Goal: Information Seeking & Learning: Learn about a topic

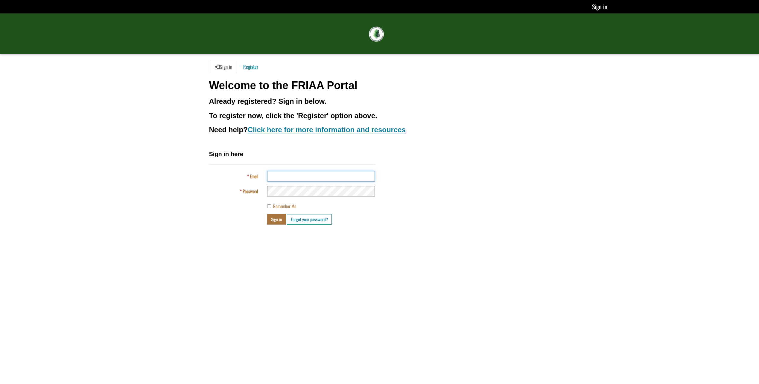
click at [290, 173] on input "Email" at bounding box center [321, 176] width 108 height 10
type input "**********"
click at [278, 217] on button "Sign in" at bounding box center [276, 219] width 19 height 10
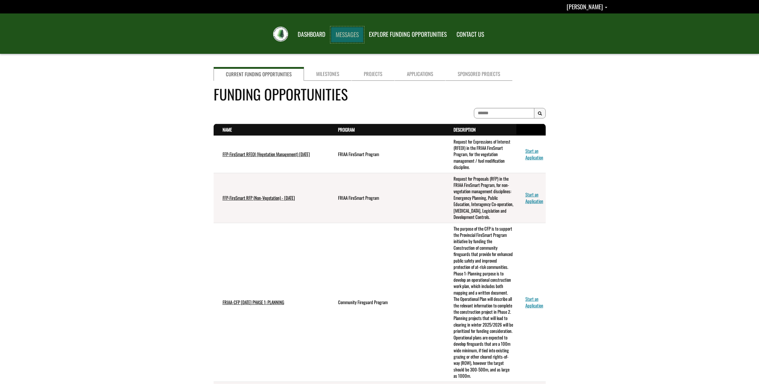
click at [343, 32] on link "MESSAGES" at bounding box center [347, 35] width 33 height 16
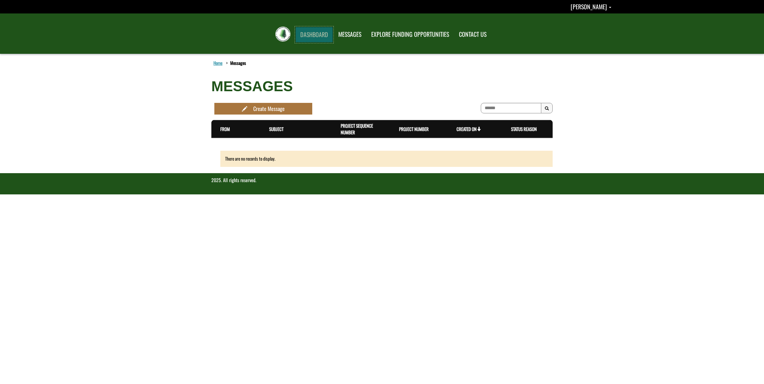
click at [318, 34] on link "DASHBOARD" at bounding box center [313, 35] width 37 height 16
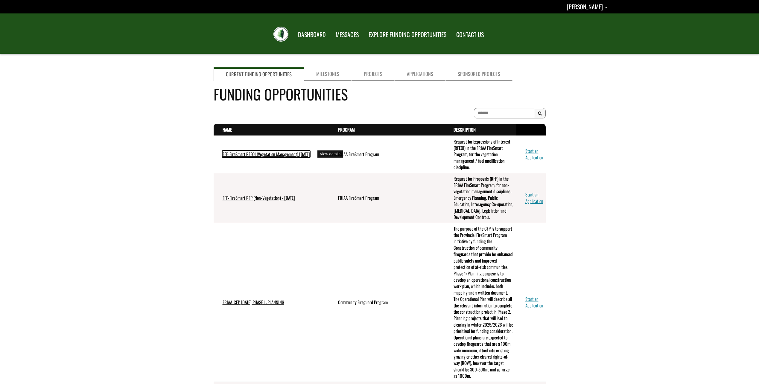
click at [262, 155] on link "FFP-FireSmart RFEOI (Vegetation Management) [DATE]" at bounding box center [266, 154] width 87 height 7
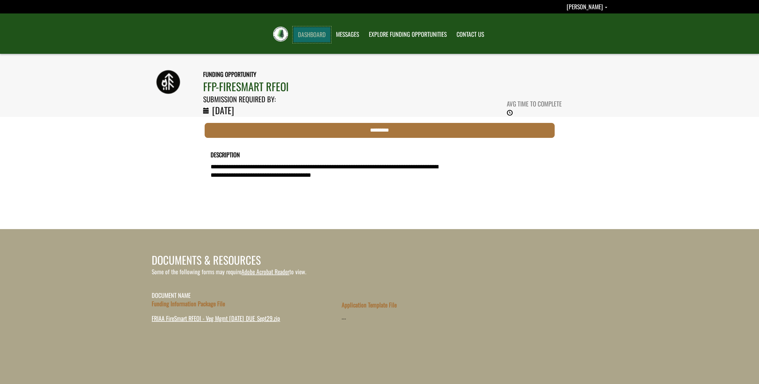
click at [314, 35] on link "DASHBOARD" at bounding box center [311, 35] width 37 height 16
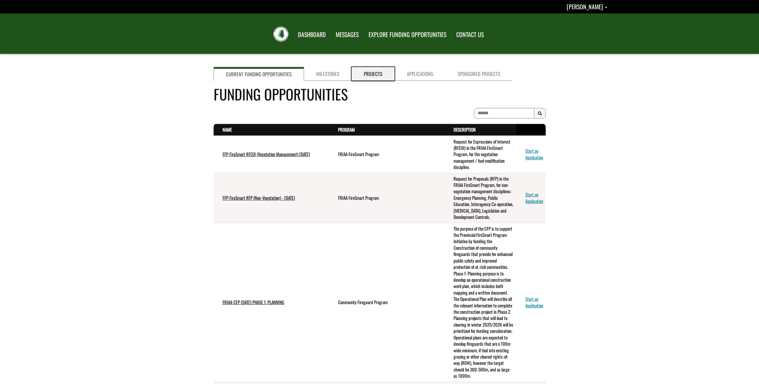
click at [365, 72] on link "Projects" at bounding box center [373, 74] width 43 height 14
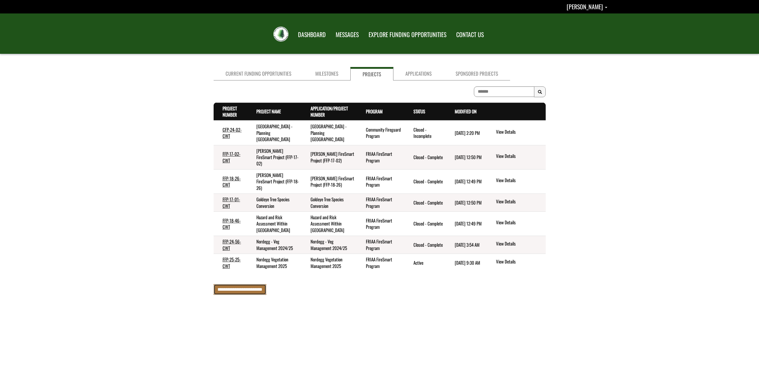
click at [248, 284] on input "**********" at bounding box center [240, 289] width 53 height 10
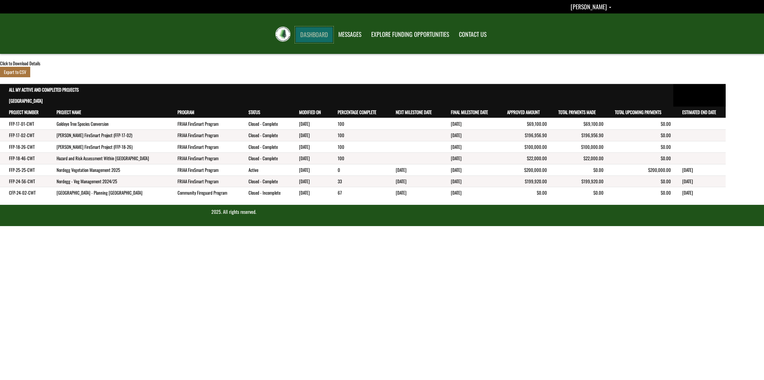
click at [323, 32] on link "DASHBOARD" at bounding box center [313, 35] width 37 height 16
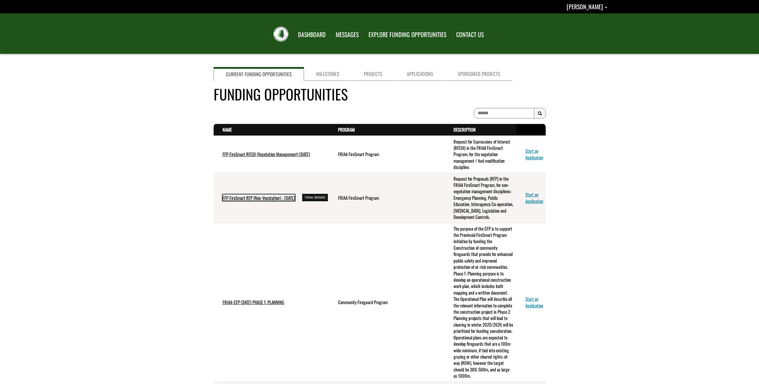
click at [279, 198] on link "FFP-FireSmart RFP (Non-Vegetation) - July 2025" at bounding box center [259, 198] width 72 height 7
click at [251, 154] on link "FFP-FireSmart RFEOI (Vegetation Management) [DATE]" at bounding box center [266, 154] width 87 height 7
click at [267, 200] on link "FFP-FireSmart RFP (Non-Vegetation) - [DATE]" at bounding box center [259, 198] width 72 height 7
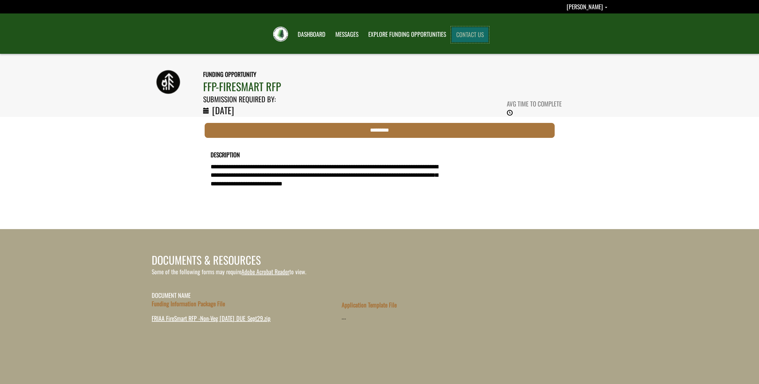
click at [482, 38] on link "CONTACT US" at bounding box center [470, 35] width 37 height 16
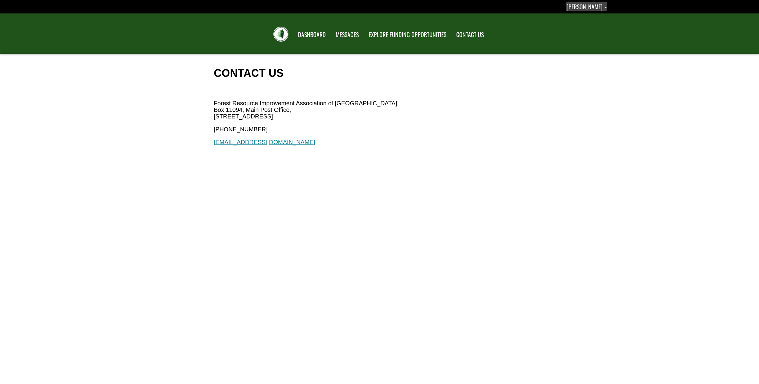
click at [566, 4] on span "[PERSON_NAME]" at bounding box center [584, 6] width 36 height 9
click at [569, 30] on link "Sign out" at bounding box center [583, 32] width 46 height 8
